Goal: Information Seeking & Learning: Check status

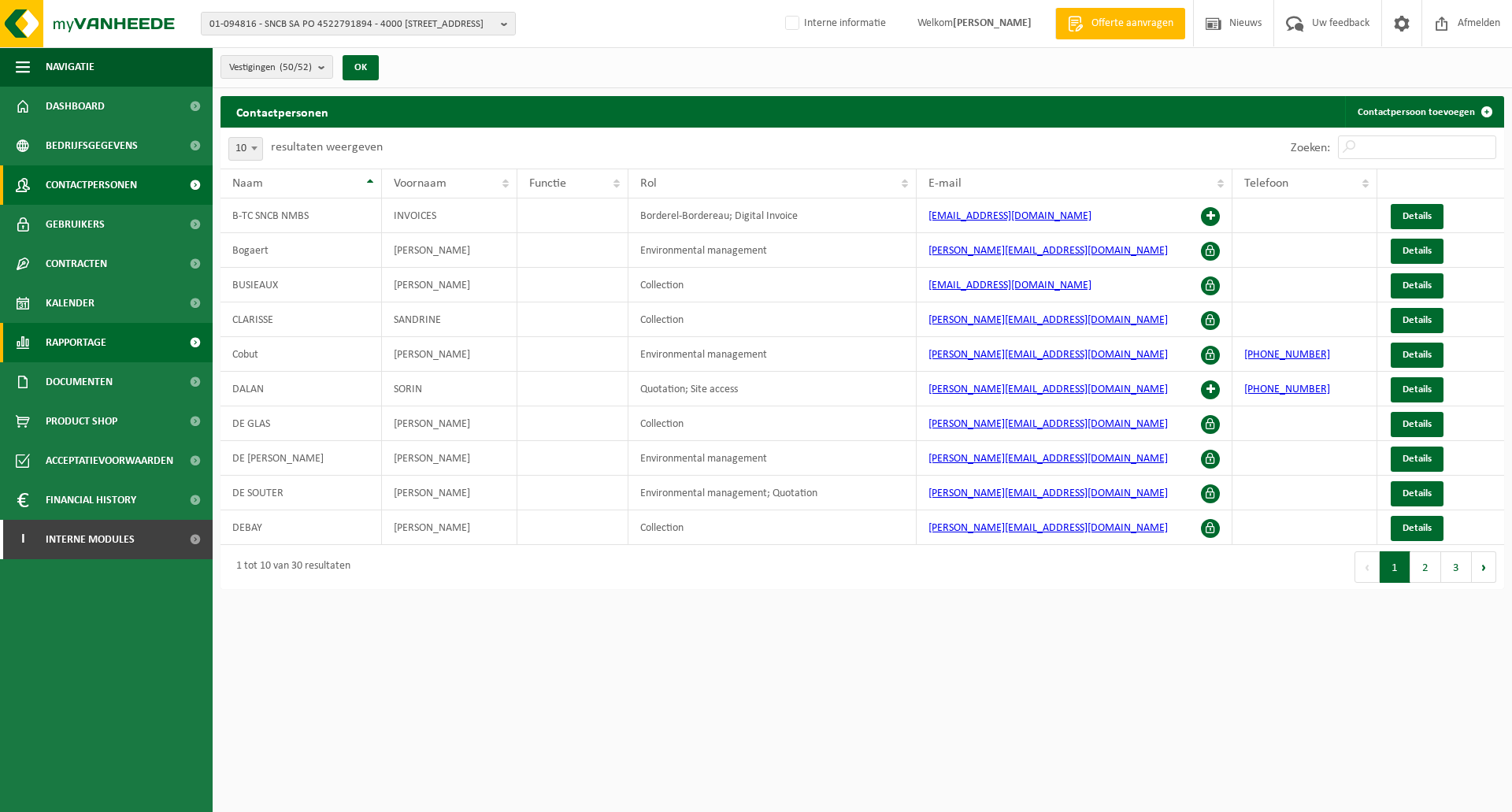
click at [84, 344] on span "Rapportage" at bounding box center [76, 342] width 61 height 39
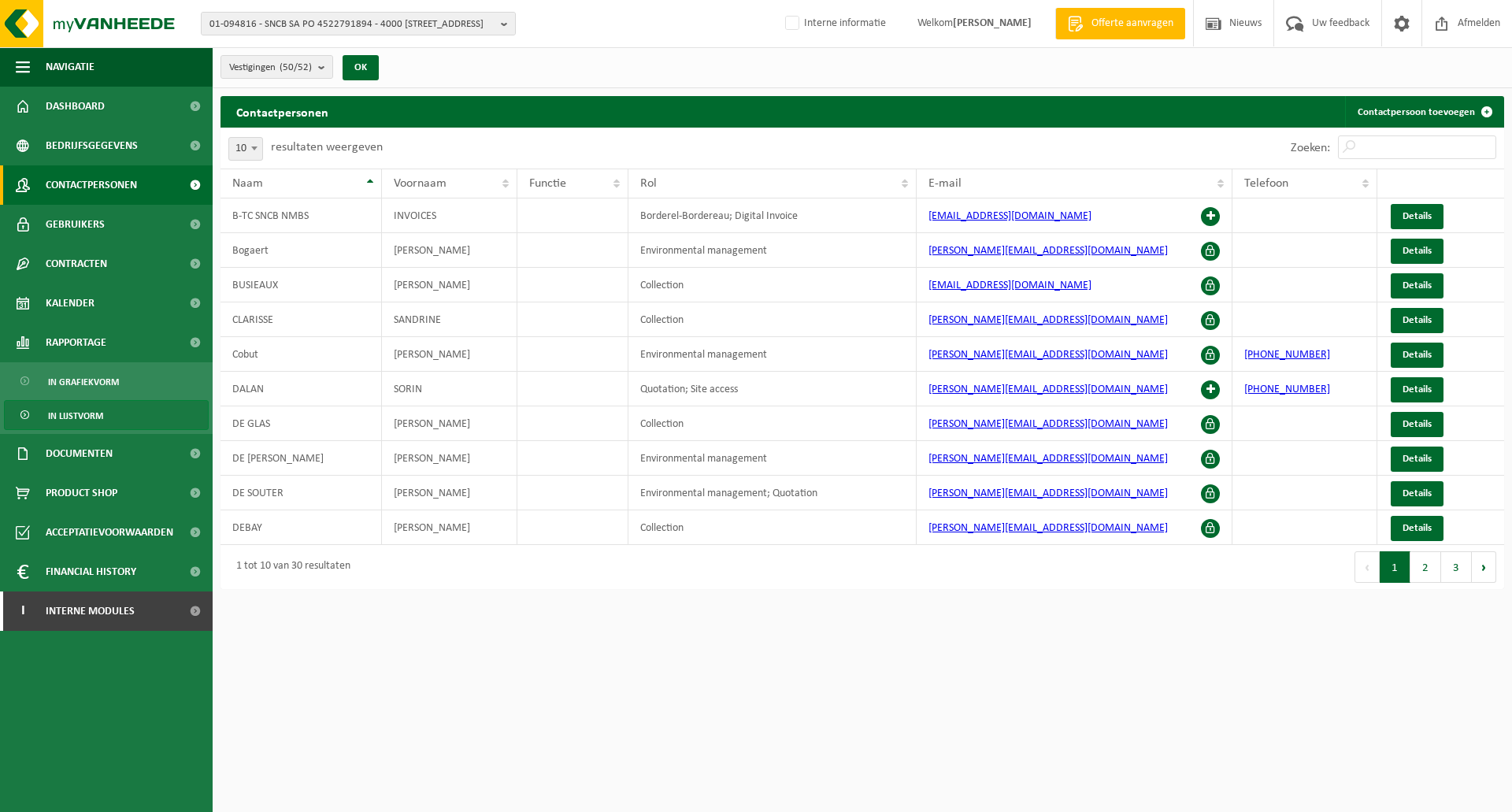
click at [85, 415] on span "In lijstvorm" at bounding box center [75, 415] width 55 height 30
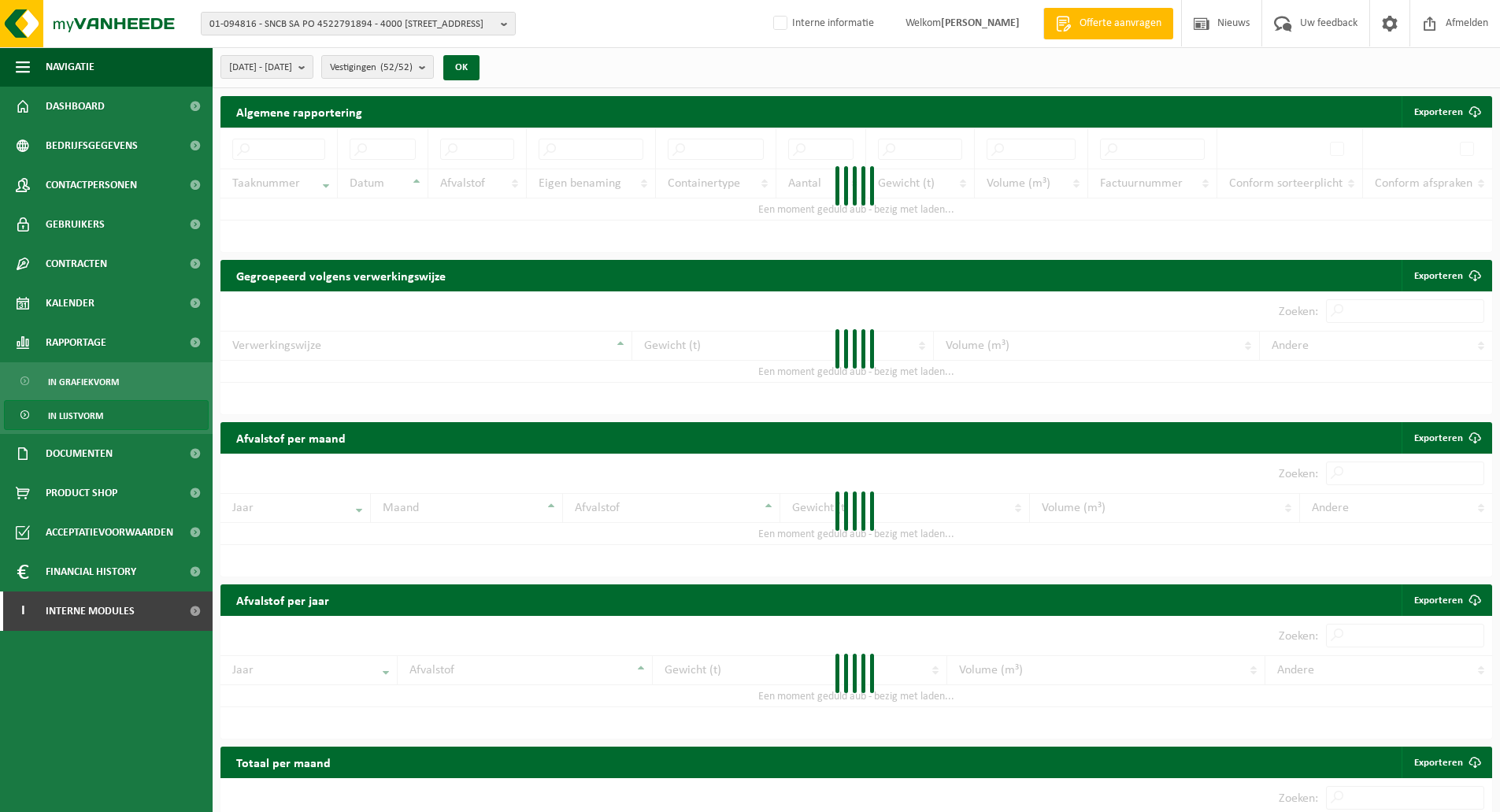
click at [0, 0] on label "resultaten weergeven" at bounding box center [0, 0] width 0 height 0
click at [0, 0] on select "10 25 50 100" at bounding box center [0, 0] width 0 height 0
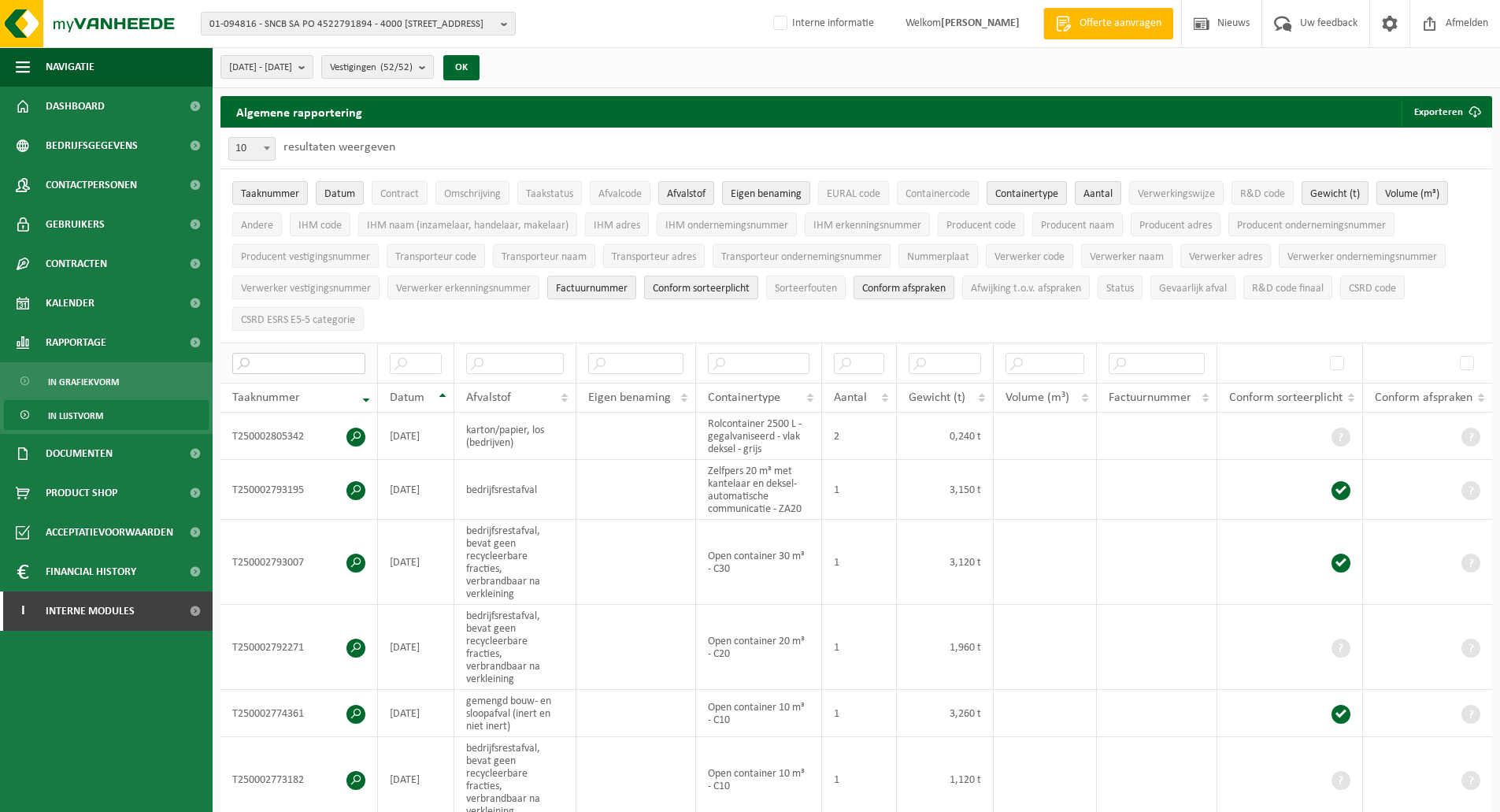
drag, startPoint x: 280, startPoint y: 350, endPoint x: 288, endPoint y: 360, distance: 12.8
click at [283, 354] on input "text" at bounding box center [299, 363] width 133 height 22
paste input "T250001611153"
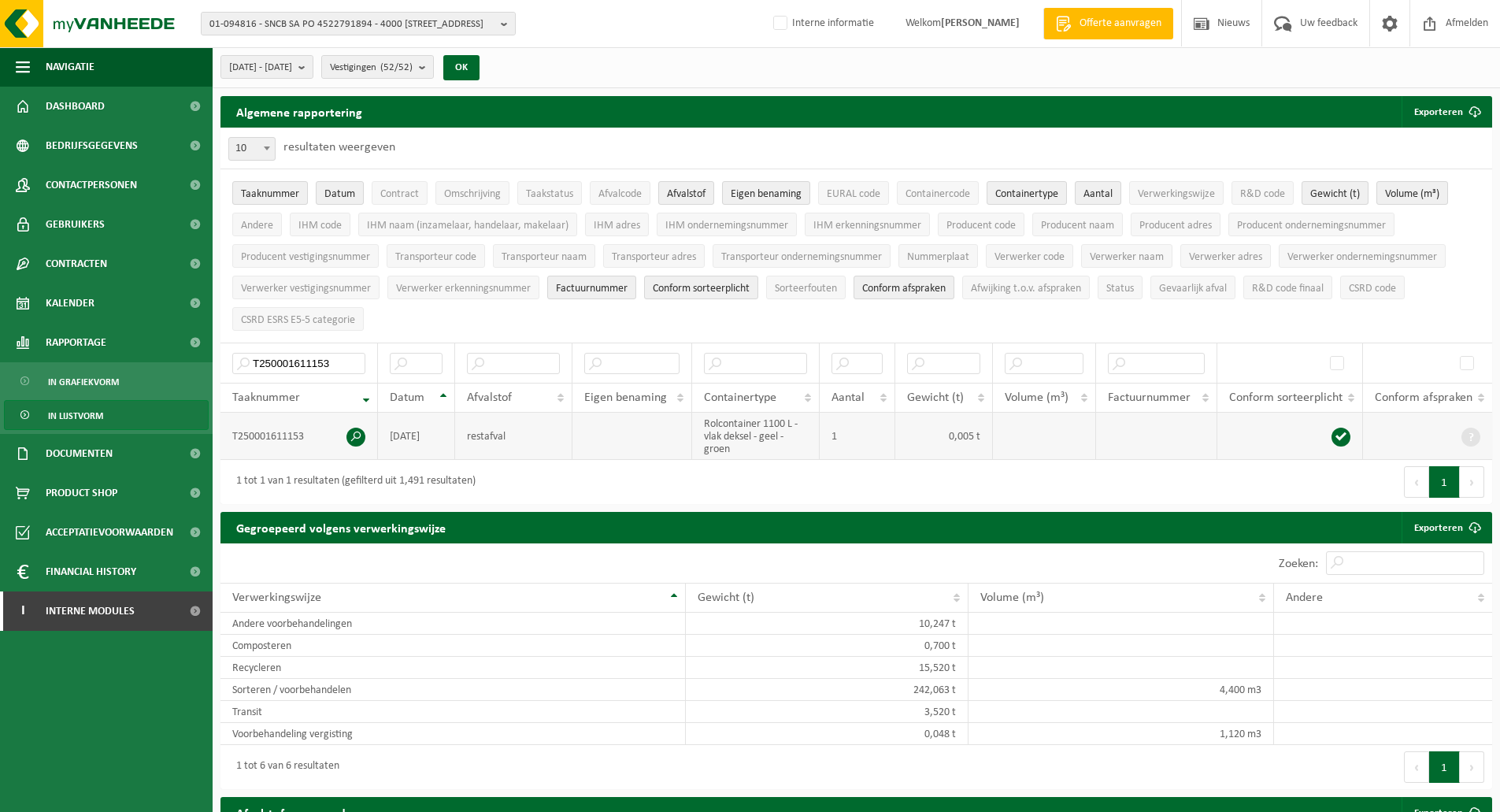
click at [355, 433] on span at bounding box center [356, 437] width 19 height 19
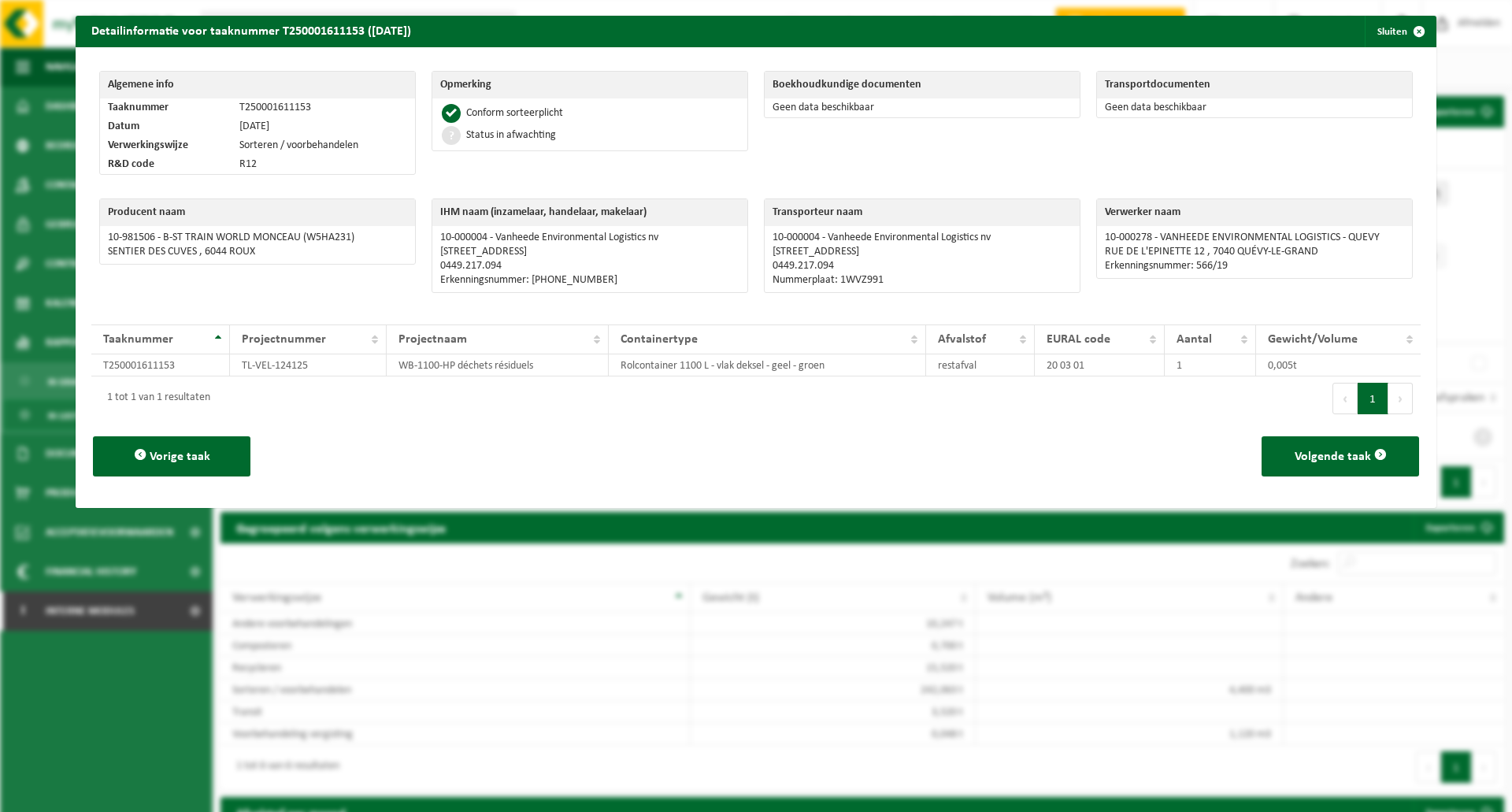
click at [821, 112] on td "Geen data beschikbaar" at bounding box center [922, 108] width 315 height 19
click at [1013, 144] on div "Boekhoudkundige documenten Geen data beschikbaar" at bounding box center [923, 127] width 332 height 128
click at [1372, 36] on button "Sluiten" at bounding box center [1400, 31] width 70 height 31
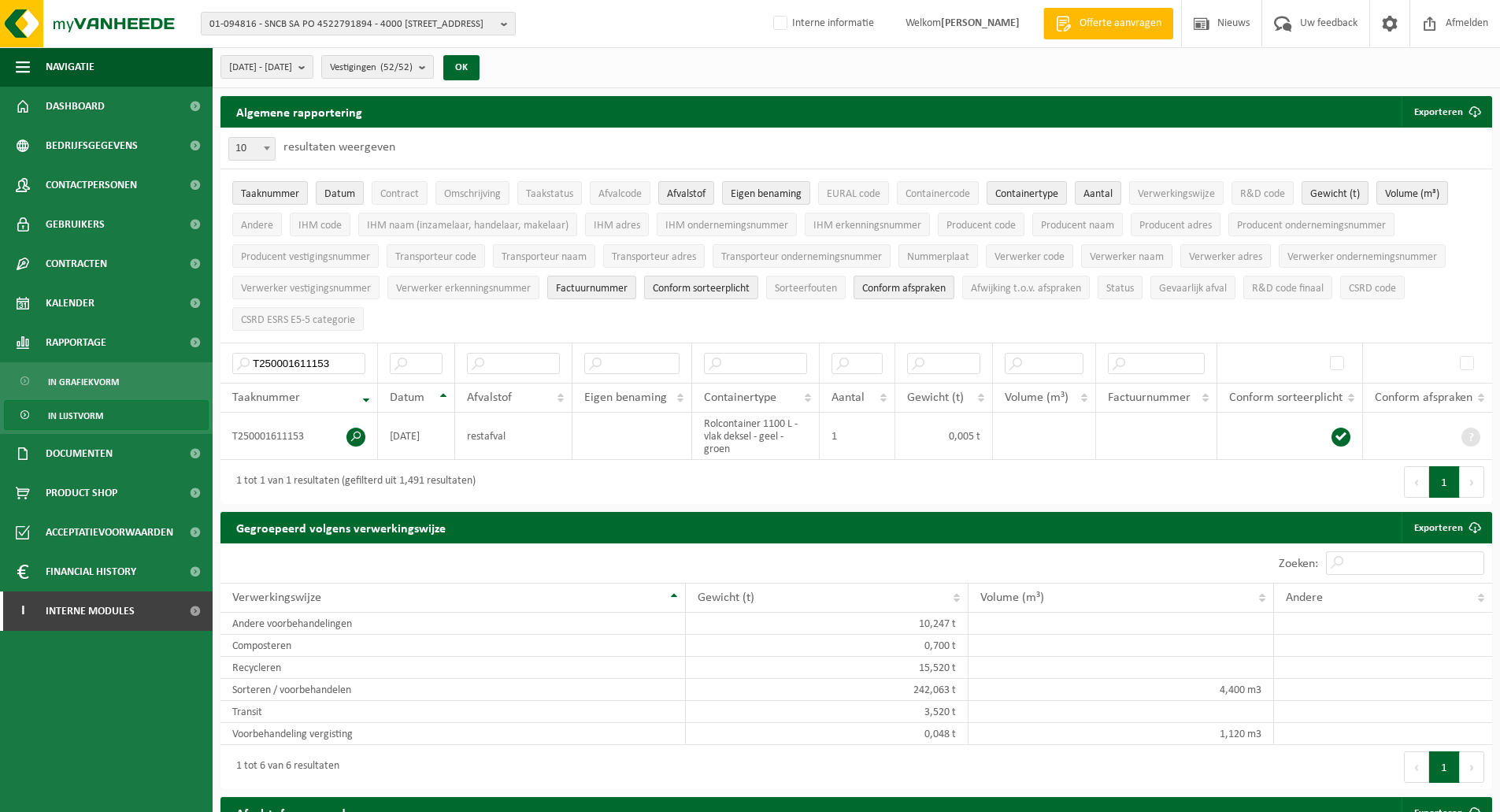
click at [688, 148] on div "10 25 50 100 10 resultaten weergeven" at bounding box center [856, 148] width 1272 height 41
click at [300, 353] on input "T250001611153" at bounding box center [299, 363] width 133 height 22
paste input "094"
type input "T250001611094"
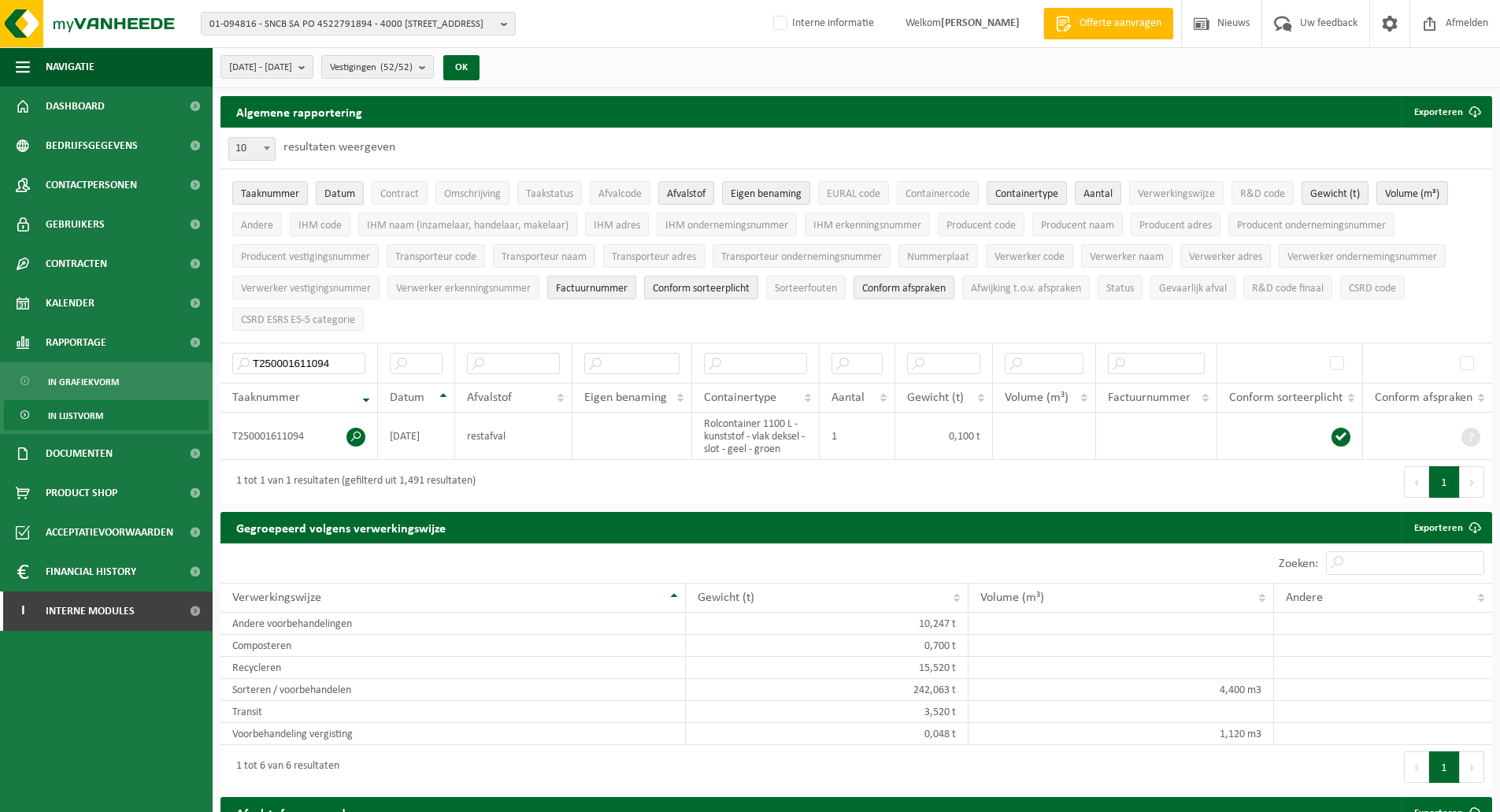
click at [447, 312] on ul "Taaknummer Datum Contract Omschrijving Taakstatus Afvalcode Afvalstof Eigen ben…" at bounding box center [856, 255] width 1272 height 173
click at [901, 512] on div "Gegroepeerd volgens verwerkingswijze Exporteren" at bounding box center [856, 527] width 1272 height 31
click at [898, 484] on div "Eerste Vorige 1 Volgende Laatste" at bounding box center [1175, 481] width 637 height 44
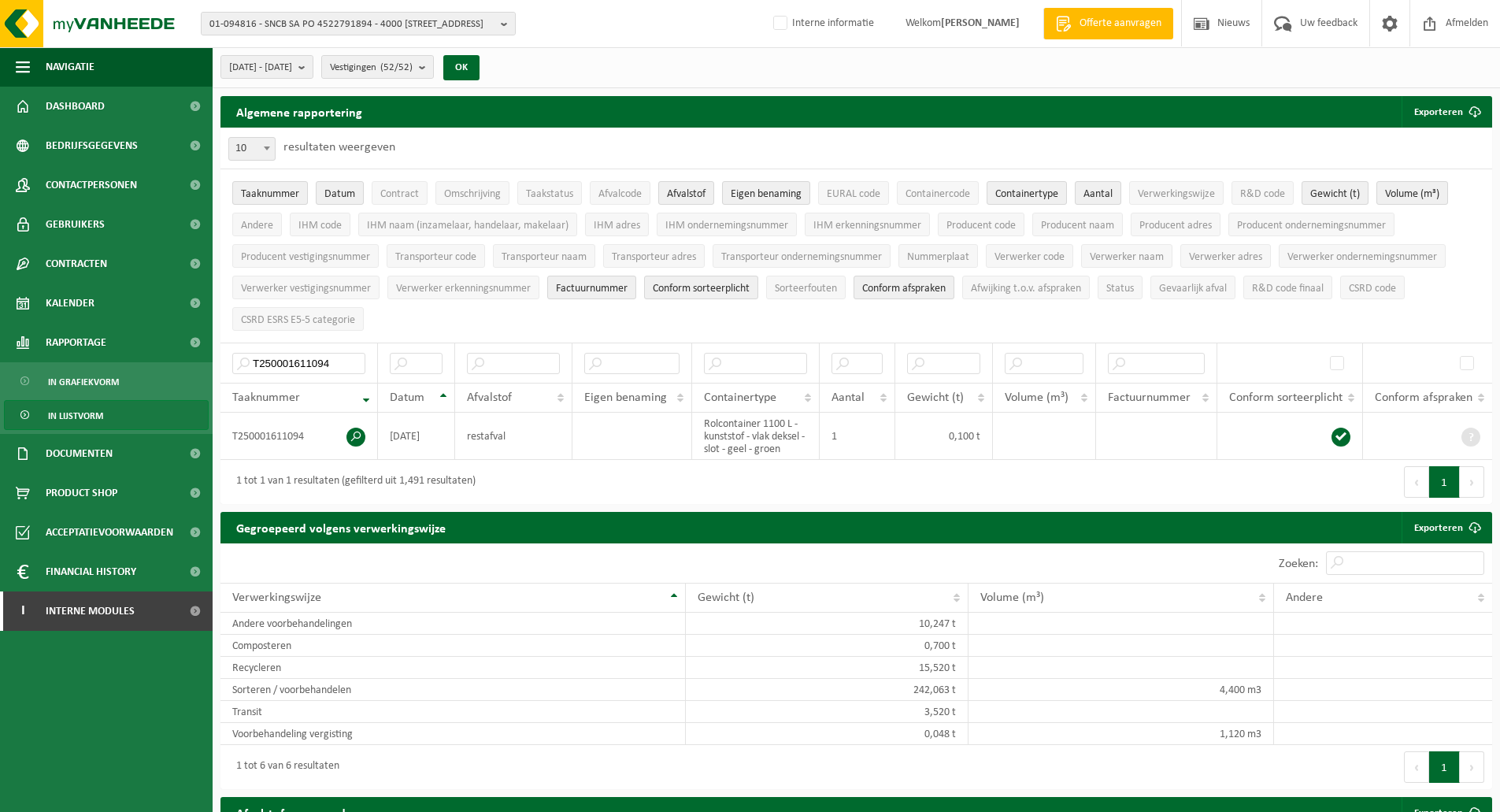
click at [587, 30] on div "01-094816 - SNCB SA PO 4522791894 - 4000 LIÈGE, PLACE DE BRONCKART 26 01-094816…" at bounding box center [750, 24] width 1500 height 48
click at [585, 49] on div "2025-01-01 - 2025-09-30 Huidige maand Vorige maand Laatste 6 maanden Huidig jaa…" at bounding box center [856, 67] width 1288 height 41
click at [655, 41] on div "01-094816 - SNCB SA PO 4522791894 - 4000 LIÈGE, PLACE DE BRONCKART 26 01-094816…" at bounding box center [750, 24] width 1500 height 48
click at [581, 23] on div "01-094816 - SNCB SA PO 4522791894 - 4000 LIÈGE, PLACE DE BRONCKART 26 01-094816…" at bounding box center [750, 24] width 1500 height 48
click at [616, 33] on div "01-094816 - SNCB SA PO 4522791894 - 4000 LIÈGE, PLACE DE BRONCKART 26 01-094816…" at bounding box center [750, 24] width 1500 height 48
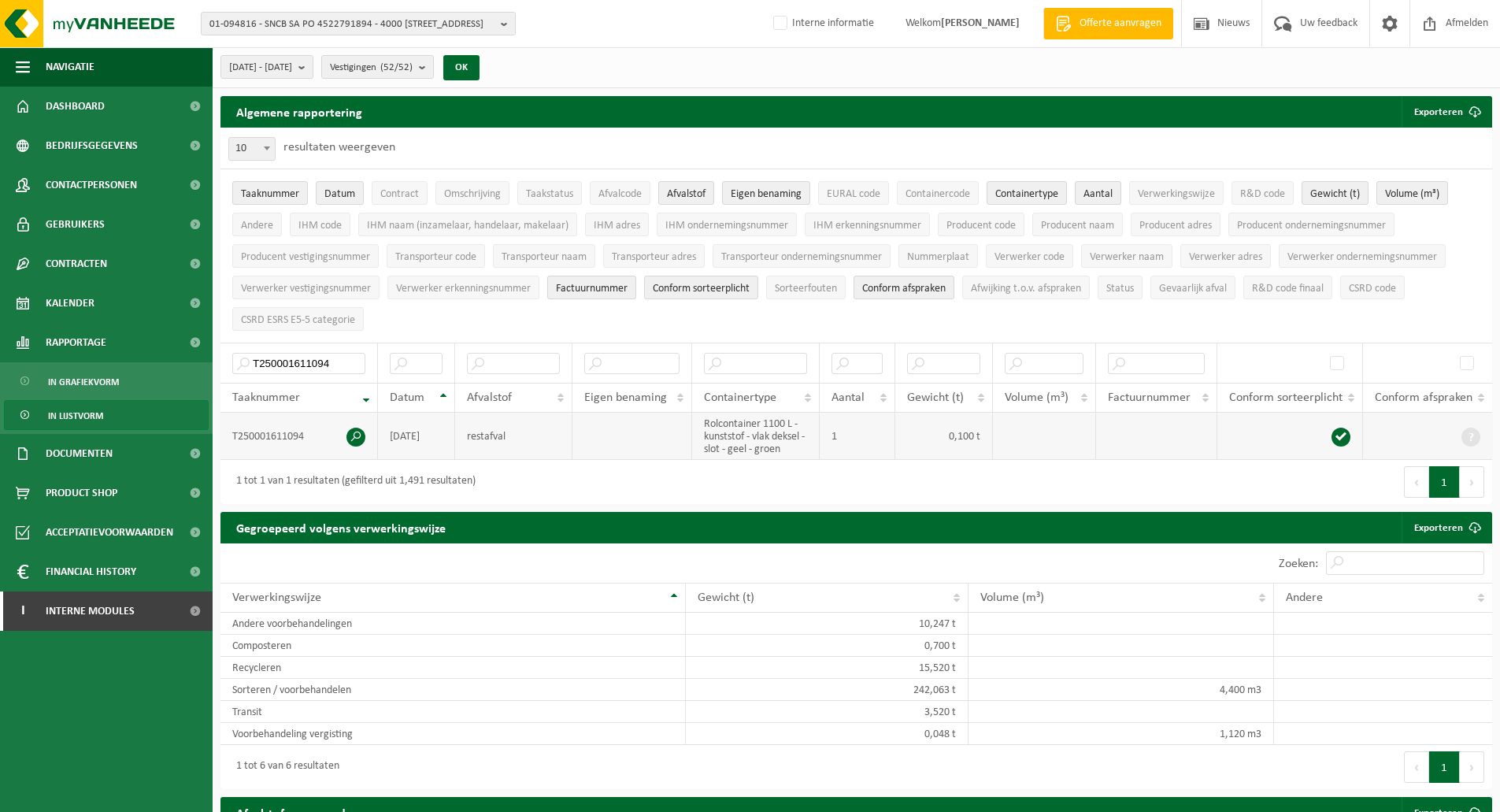
click at [287, 434] on td "T250001611094" at bounding box center [299, 436] width 157 height 47
copy td "T250001611094"
